Goal: Information Seeking & Learning: Learn about a topic

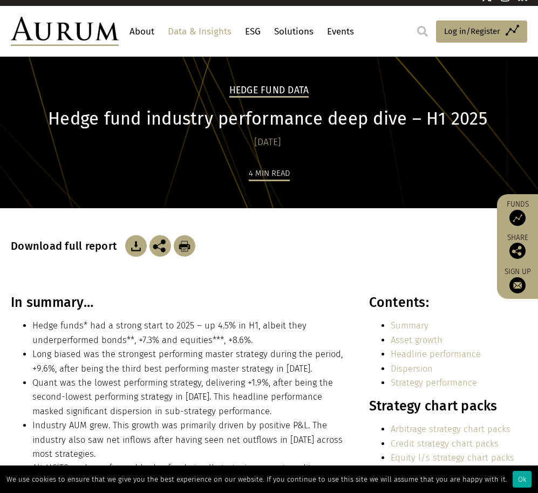
scroll to position [78, 0]
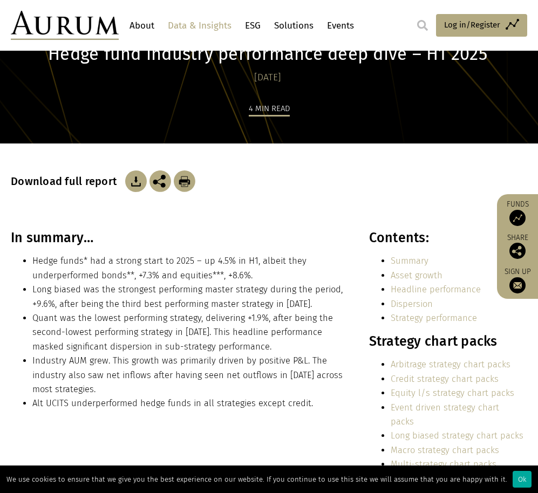
click at [245, 264] on li "Hedge funds* had a strong start to 2025 – up 4.5% in H1, albeit they underperfo…" at bounding box center [188, 268] width 313 height 29
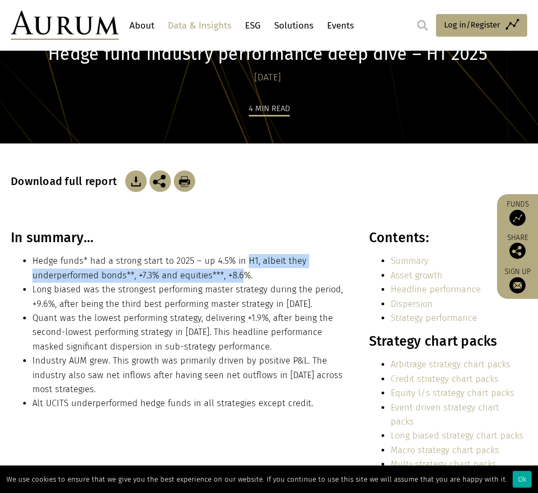
click at [244, 289] on ul "Hedge funds* had a strong start to 2025 – up 4.5% in H1, albeit they underperfo…" at bounding box center [178, 332] width 334 height 156
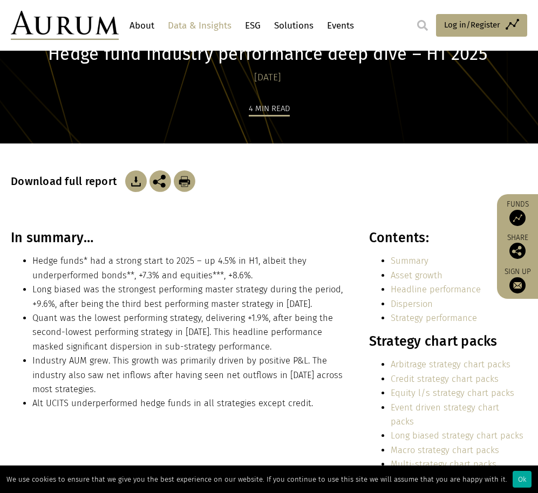
click at [244, 311] on li "Quant was the lowest performing strategy, delivering +1.9%, after being the sec…" at bounding box center [188, 332] width 313 height 43
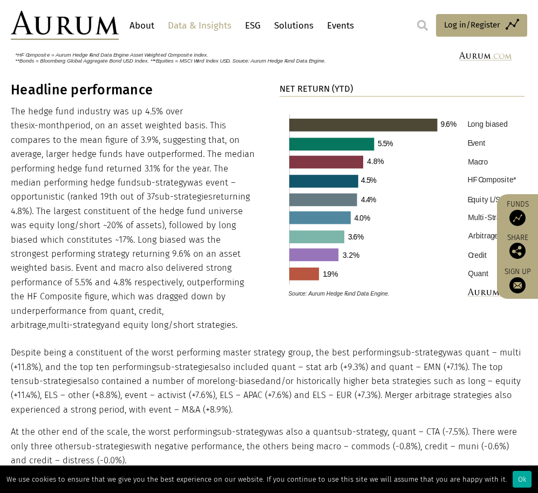
scroll to position [1388, 0]
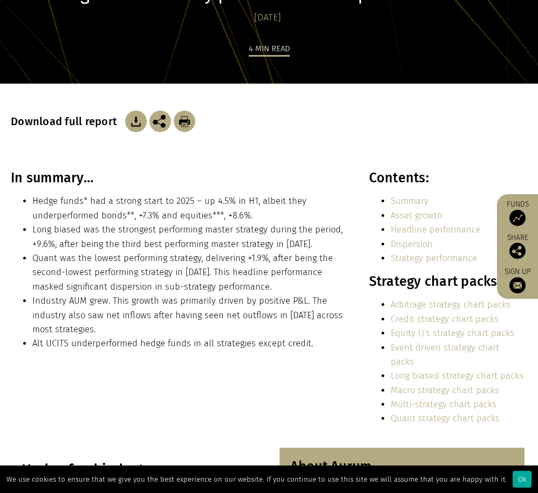
scroll to position [138, 0]
